Goal: Obtain resource: Download file/media

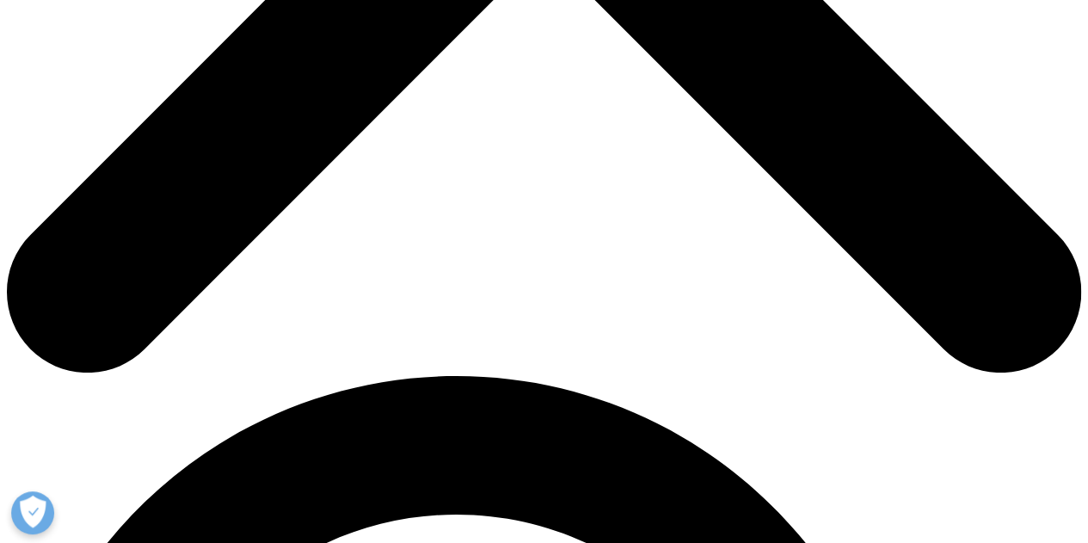
scroll to position [691, 1015]
type input "sreekanth"
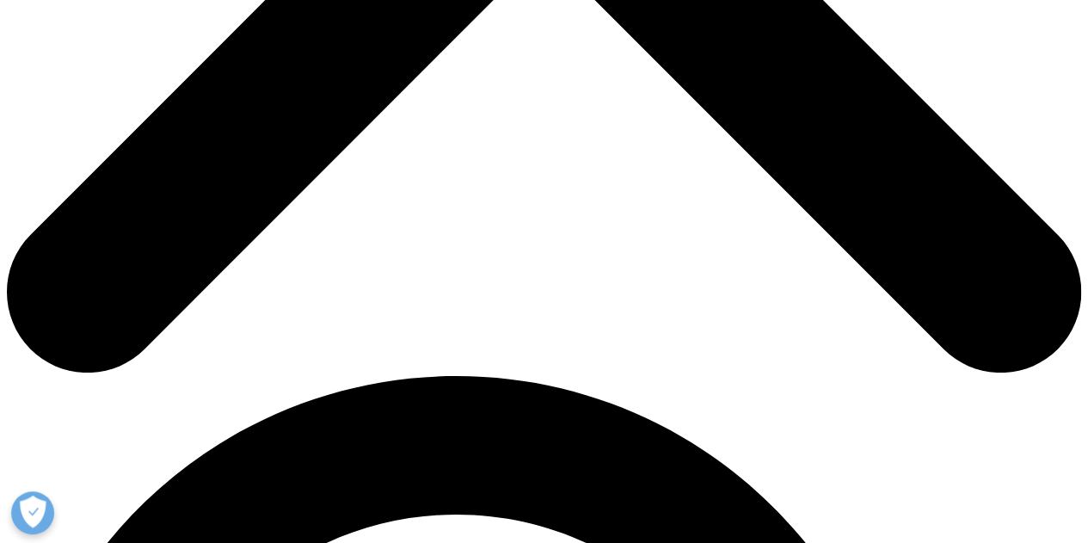
type input "jhade"
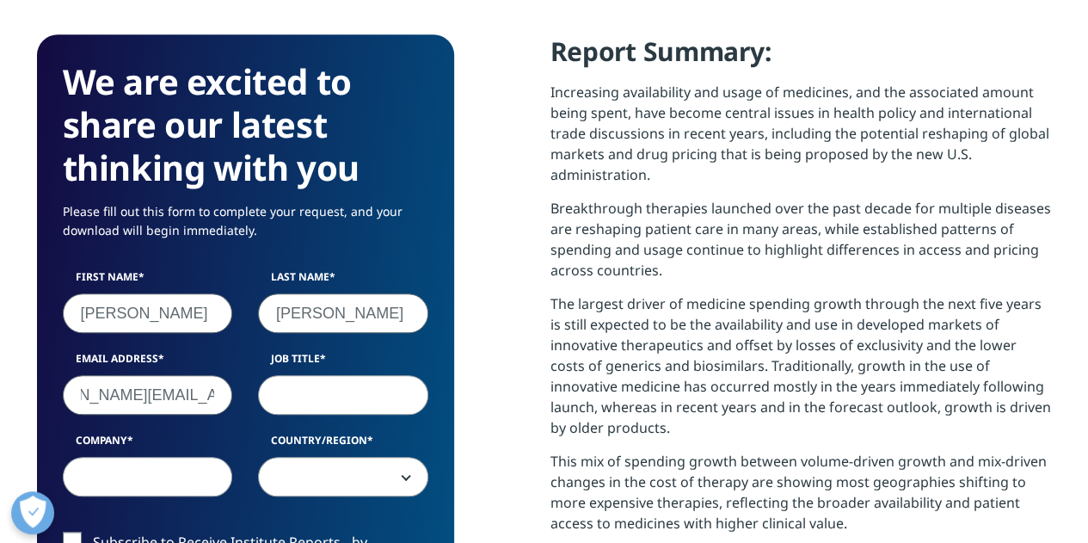
type input "sreekanth.j@lauruslabs.com"
click at [291, 396] on input "Job Title" at bounding box center [343, 395] width 170 height 40
type input "Deputy general manager"
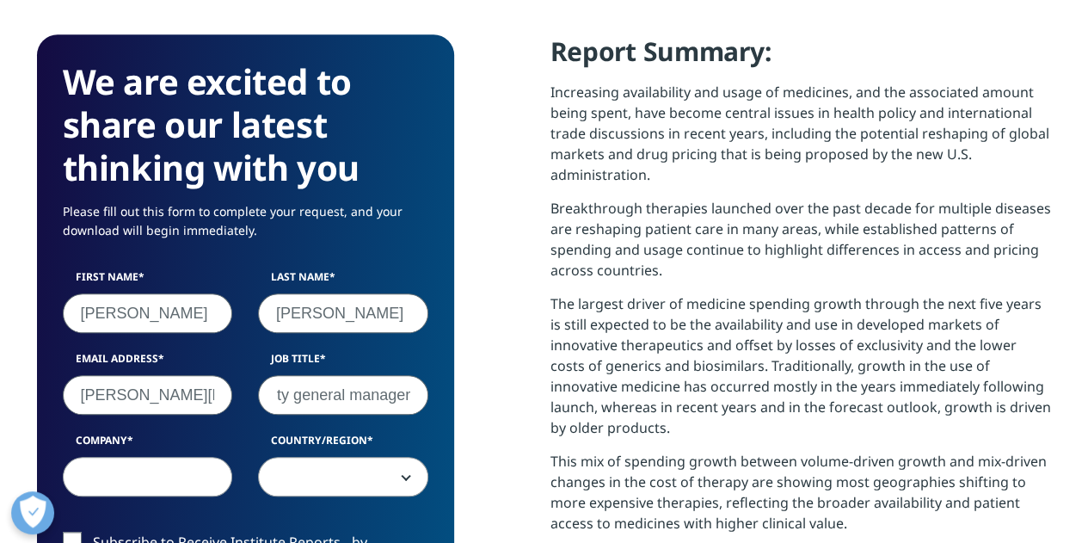
scroll to position [0, 0]
click at [132, 488] on input "Company" at bounding box center [148, 477] width 170 height 40
type input "Laurus Labs"
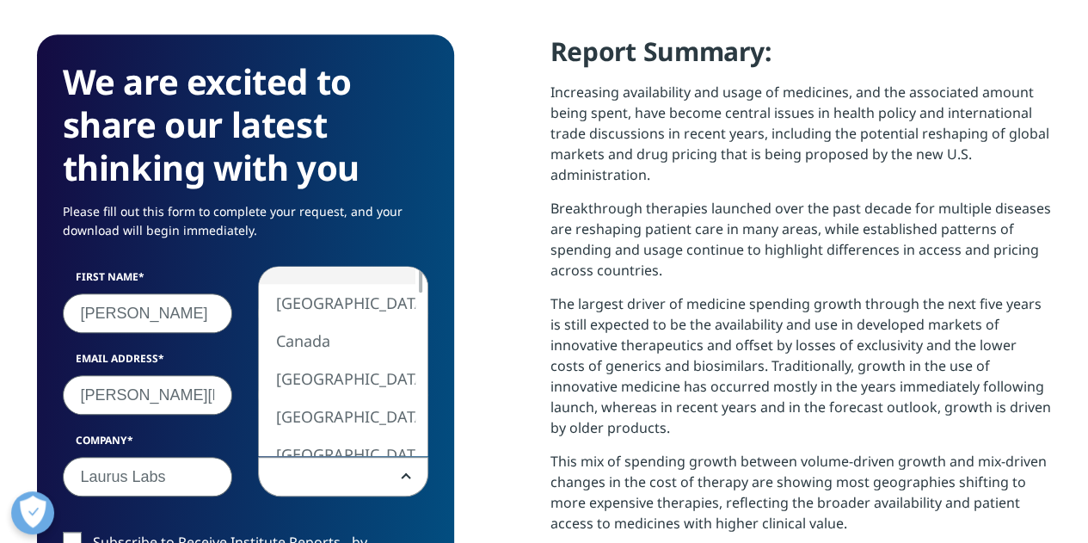
click at [320, 468] on span at bounding box center [343, 478] width 169 height 40
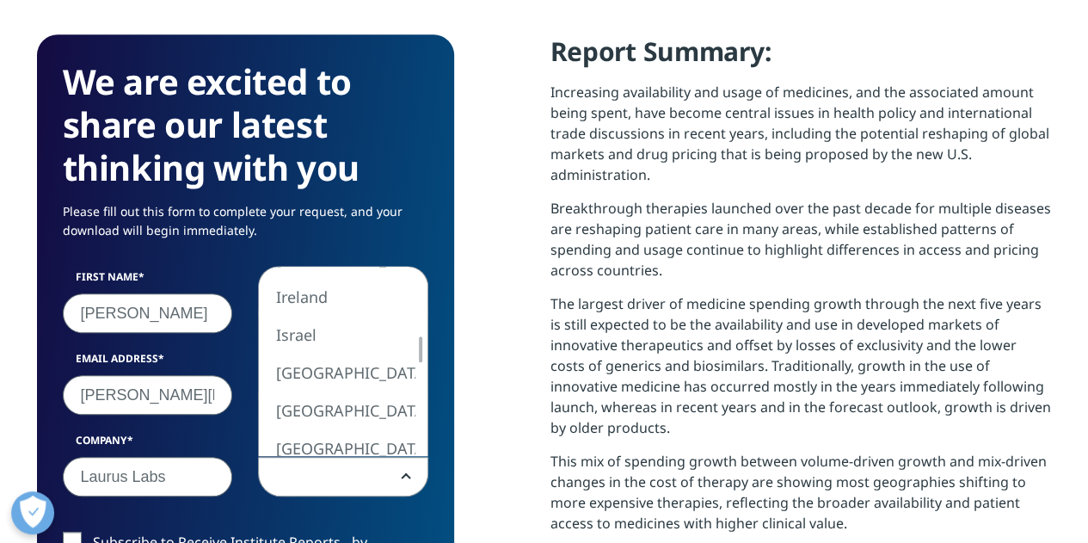
select select "India"
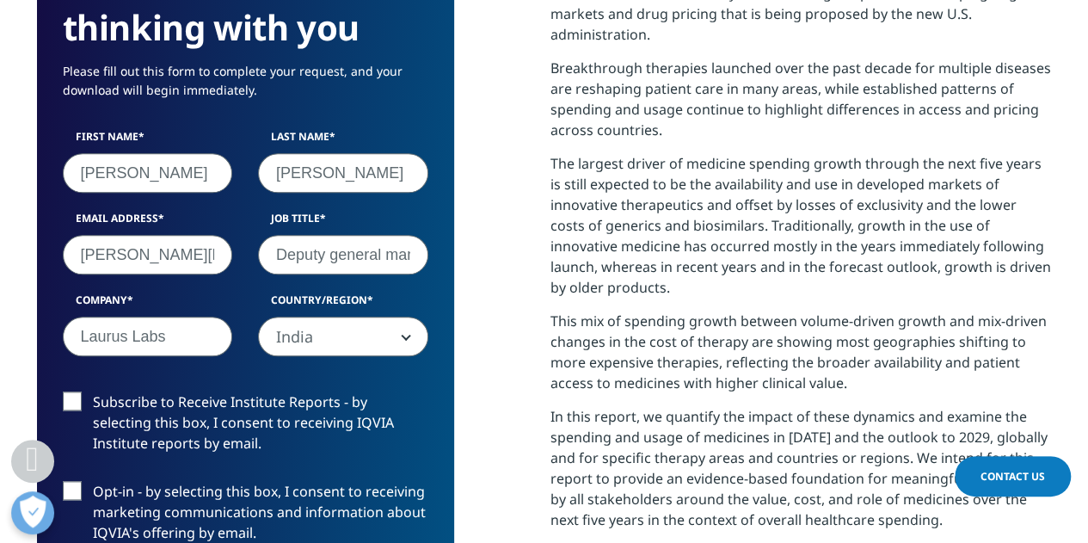
scroll to position [930, 0]
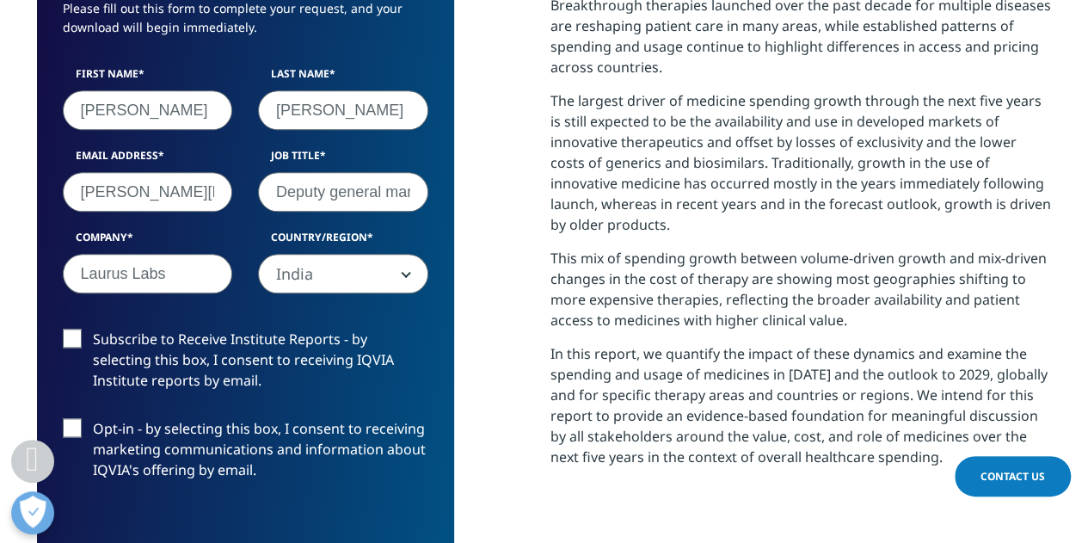
click at [69, 343] on label "Subscribe to Receive Institute Reports - by selecting this box, I consent to re…" at bounding box center [246, 364] width 366 height 71
click at [93, 329] on input "Subscribe to Receive Institute Reports - by selecting this box, I consent to re…" at bounding box center [93, 329] width 0 height 0
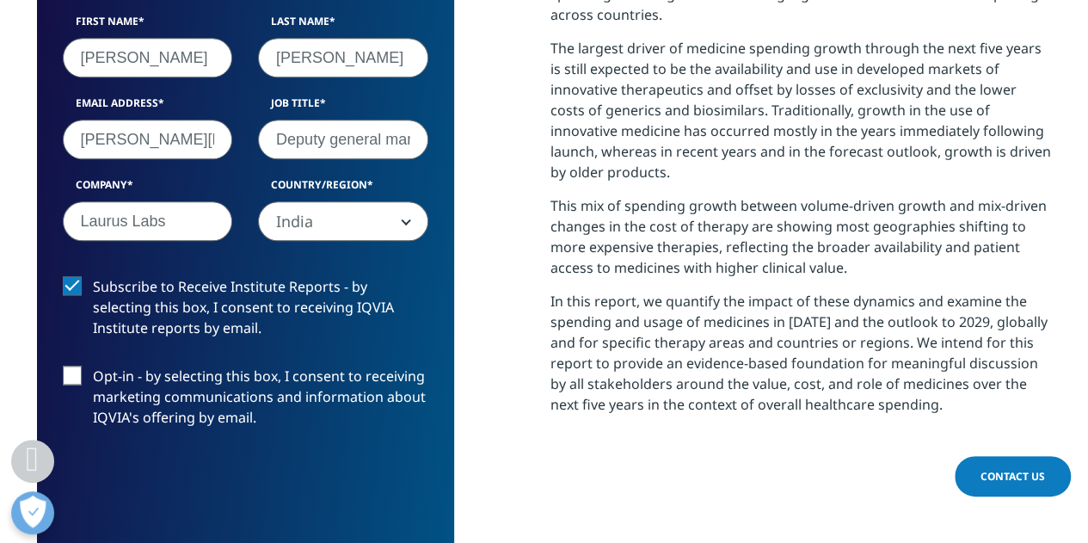
click at [77, 366] on label "Opt-in - by selecting this box, I consent to receiving marketing communications…" at bounding box center [246, 401] width 366 height 71
click at [93, 366] on input "Opt-in - by selecting this box, I consent to receiving marketing communications…" at bounding box center [93, 366] width 0 height 0
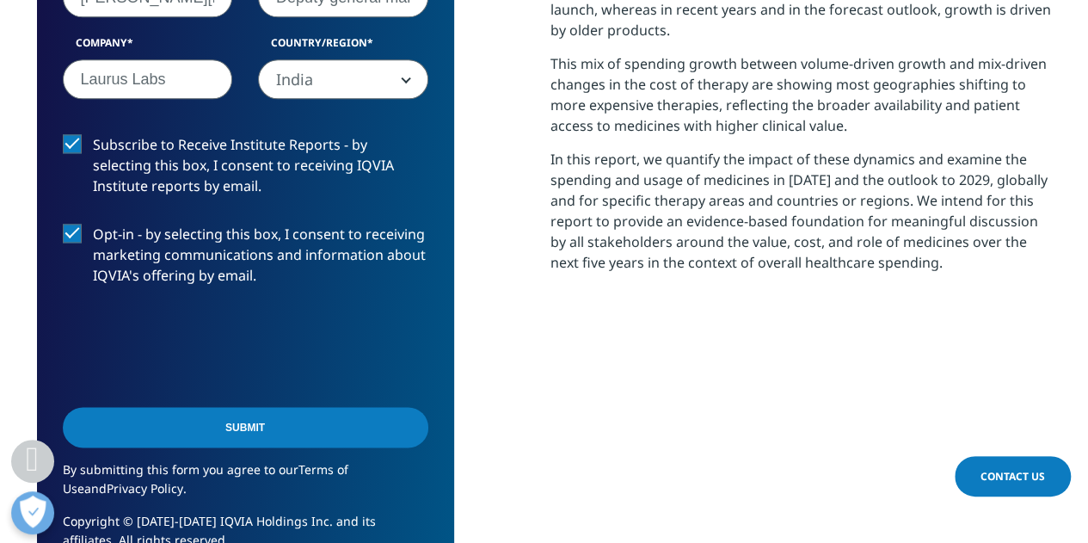
scroll to position [1128, 0]
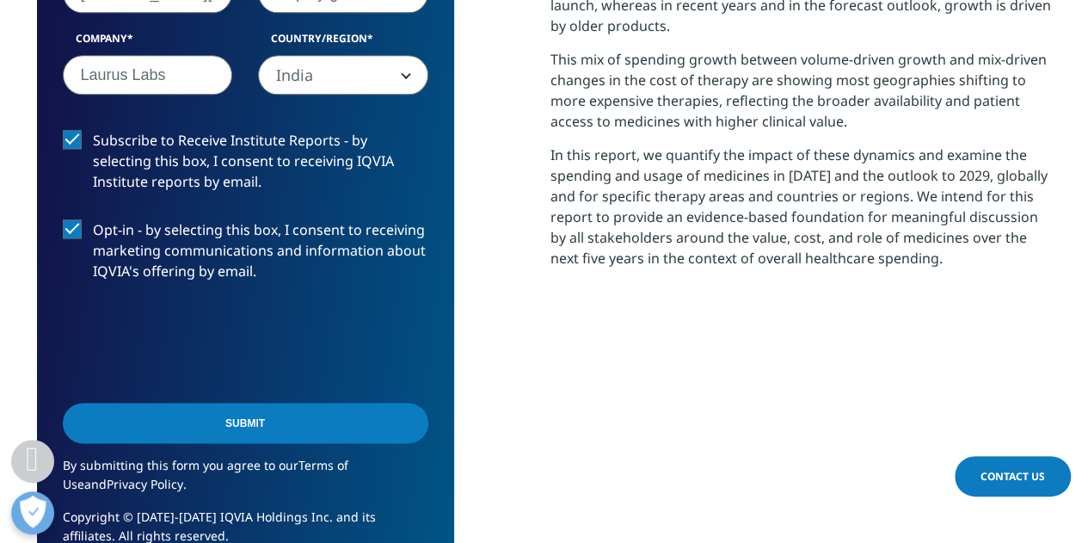
click at [68, 231] on label "Opt-in - by selecting this box, I consent to receiving marketing communications…" at bounding box center [246, 254] width 366 height 71
click at [93, 219] on input "Opt-in - by selecting this box, I consent to receiving marketing communications…" at bounding box center [93, 219] width 0 height 0
click at [258, 415] on input "Submit" at bounding box center [246, 422] width 366 height 40
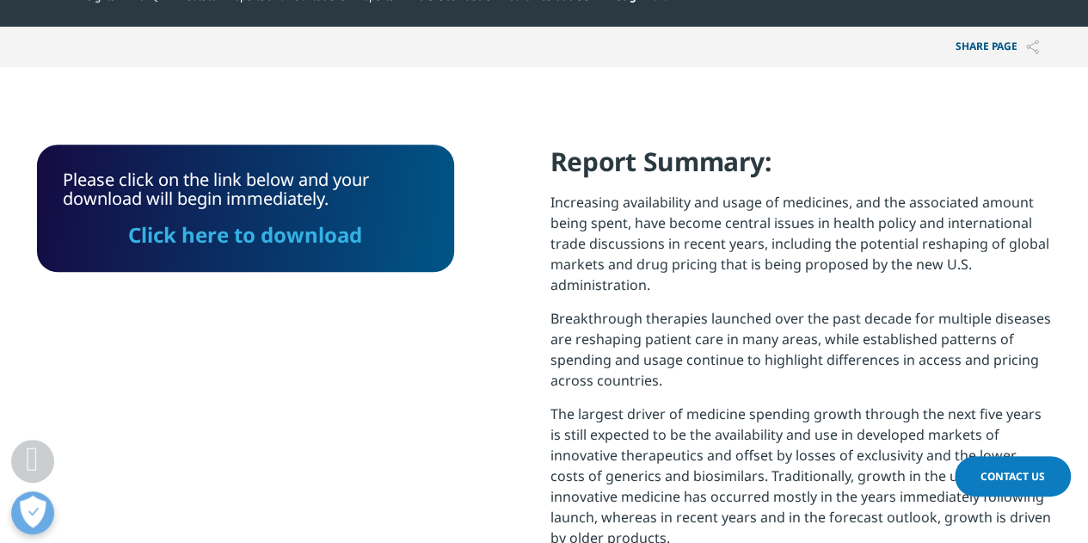
scroll to position [613, 0]
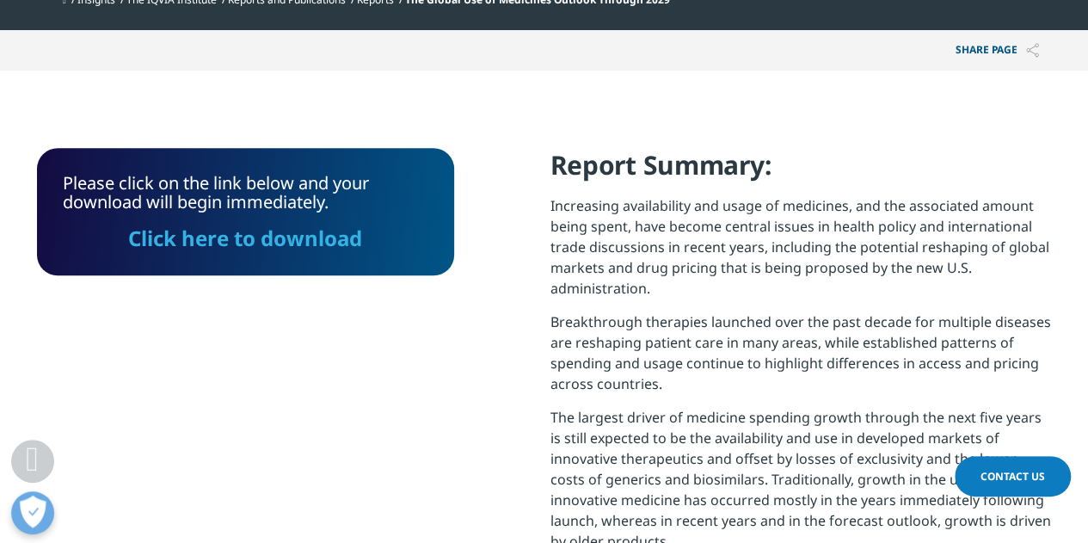
click at [255, 236] on link "Click here to download" at bounding box center [245, 238] width 234 height 28
